Goal: Task Accomplishment & Management: Manage account settings

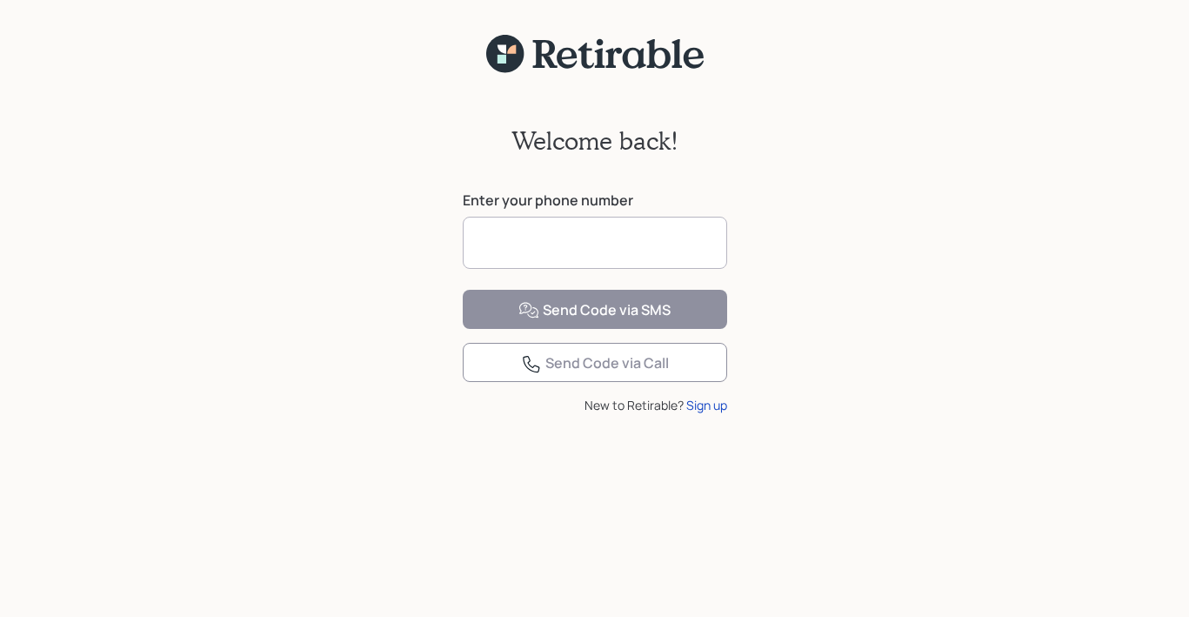
click at [582, 236] on input at bounding box center [595, 243] width 264 height 52
type input "**********"
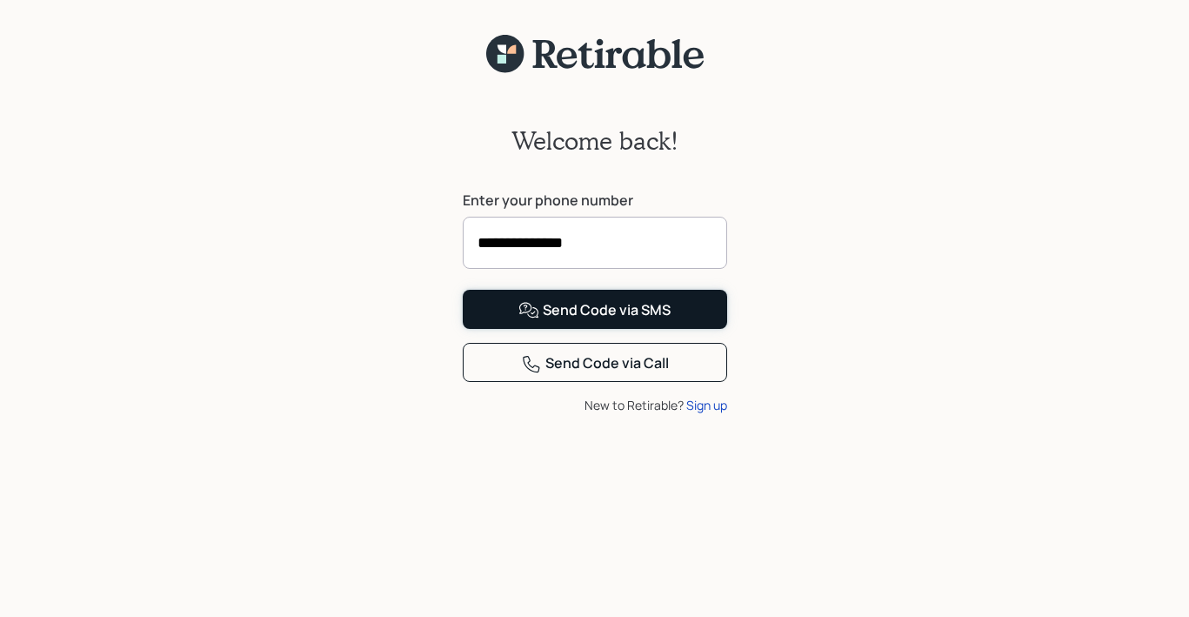
click at [511, 329] on button "Send Code via SMS" at bounding box center [595, 309] width 264 height 39
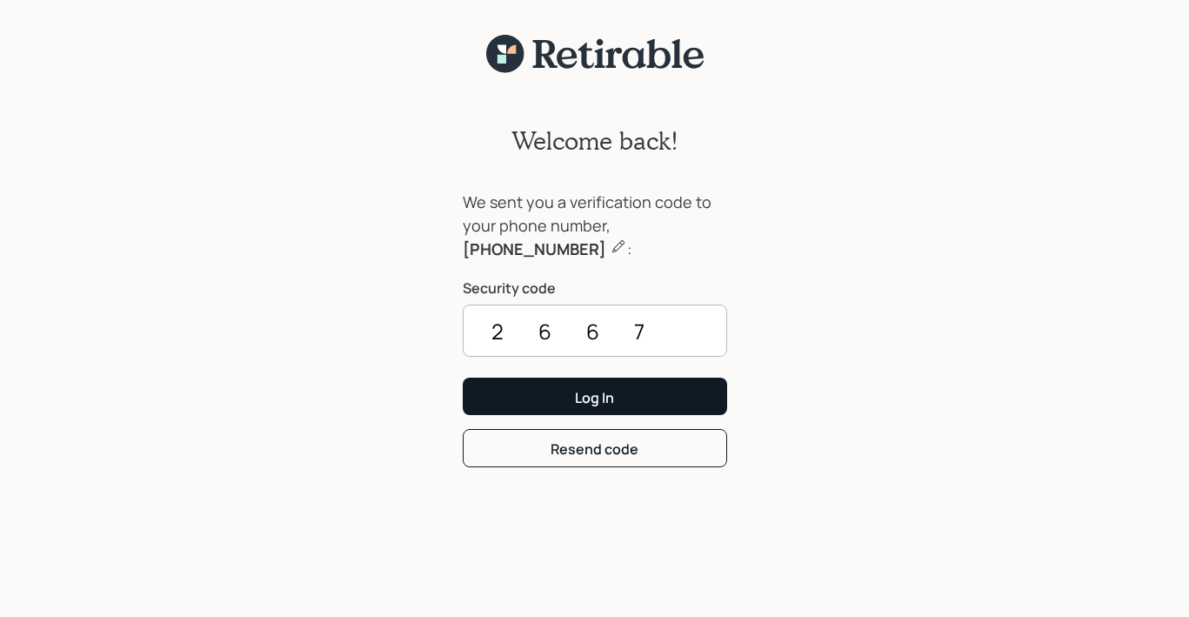
type input "2667"
click at [533, 390] on button "Log In" at bounding box center [595, 395] width 264 height 37
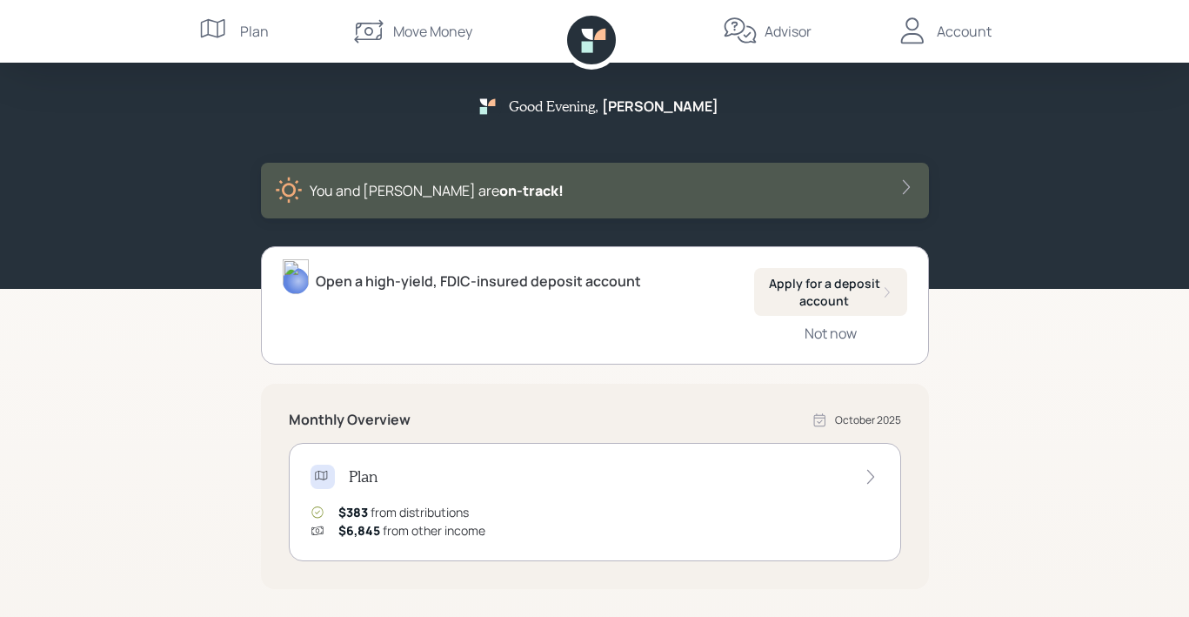
click at [975, 34] on div "Account" at bounding box center [964, 31] width 55 height 21
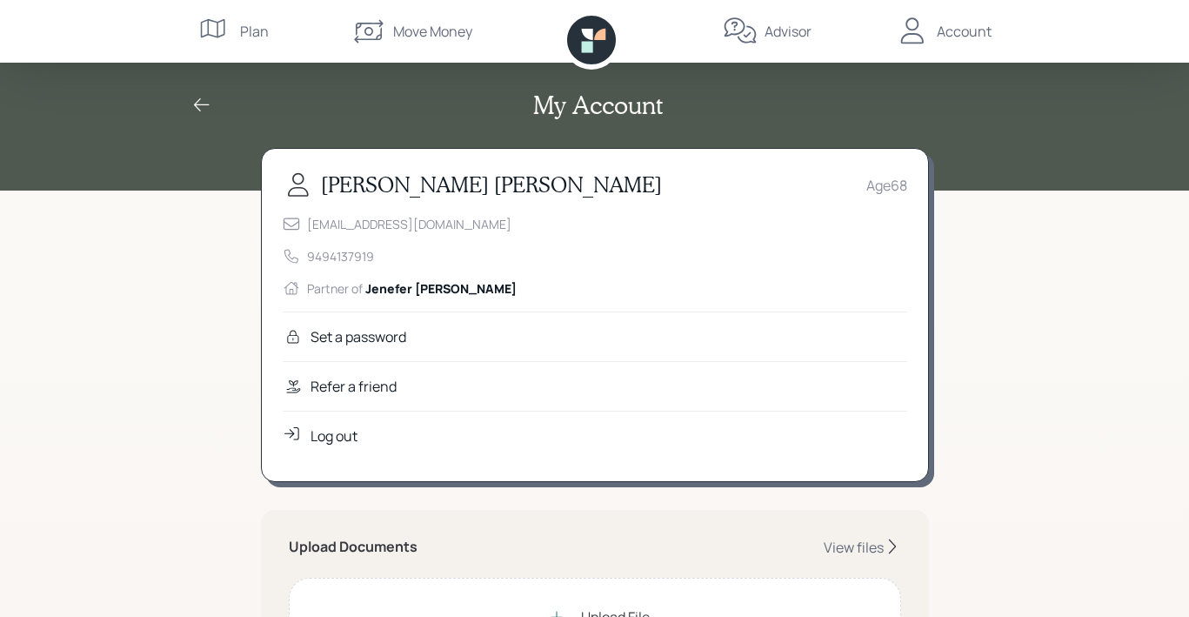
click at [344, 430] on div "Log out" at bounding box center [333, 435] width 47 height 21
